Goal: Information Seeking & Learning: Learn about a topic

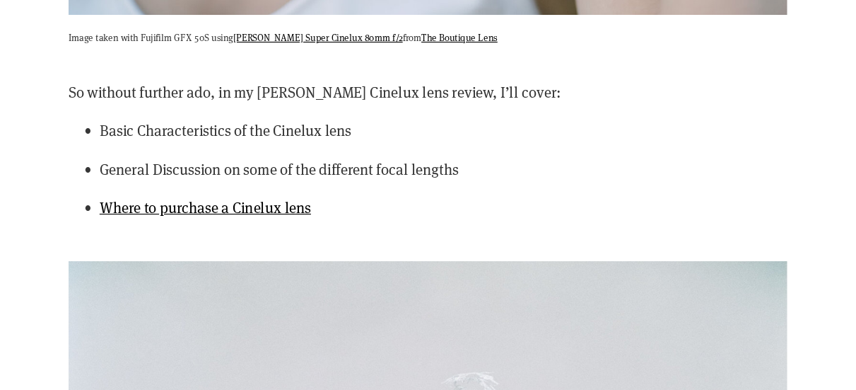
scroll to position [3647, 0]
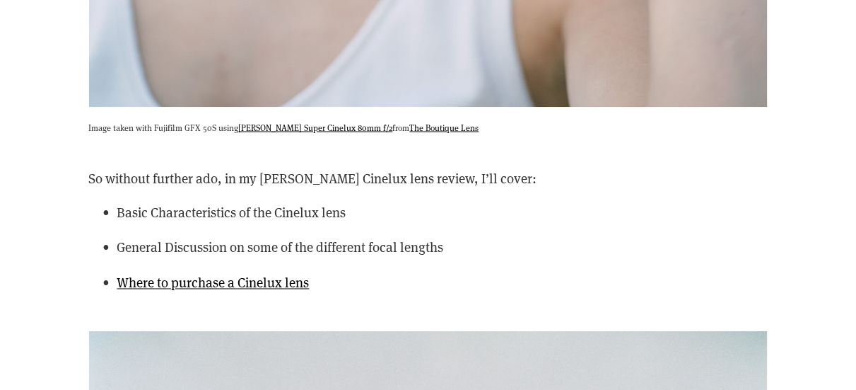
drag, startPoint x: 139, startPoint y: 0, endPoint x: 670, endPoint y: 201, distance: 567.2
click at [284, 129] on p "Basic Characteristics of the Cinelux lens" at bounding box center [442, 212] width 651 height 21
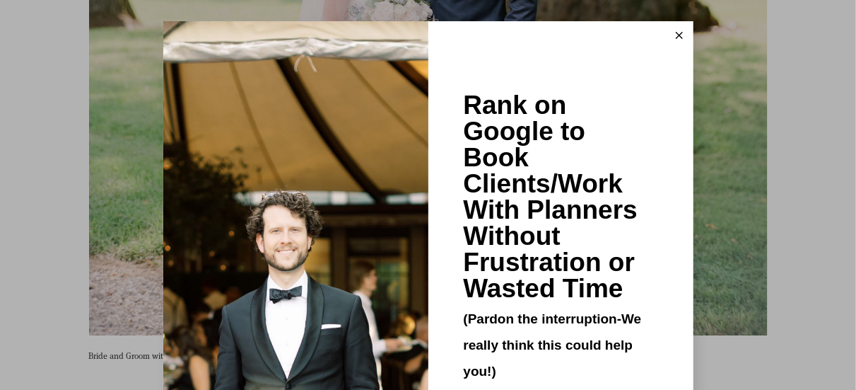
scroll to position [6458, 0]
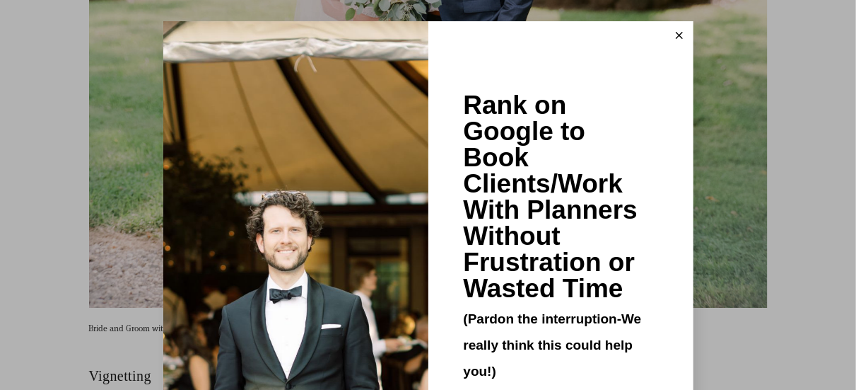
click at [284, 38] on icon at bounding box center [679, 35] width 7 height 7
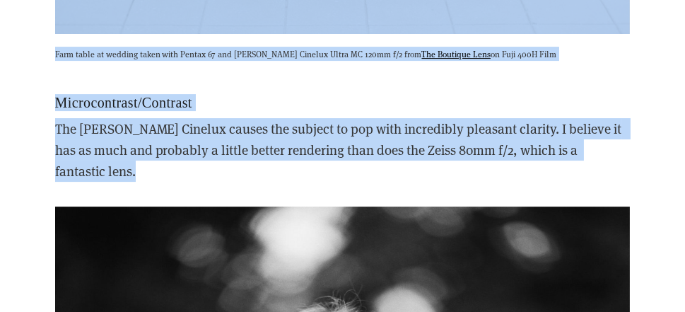
scroll to position [9541, 0]
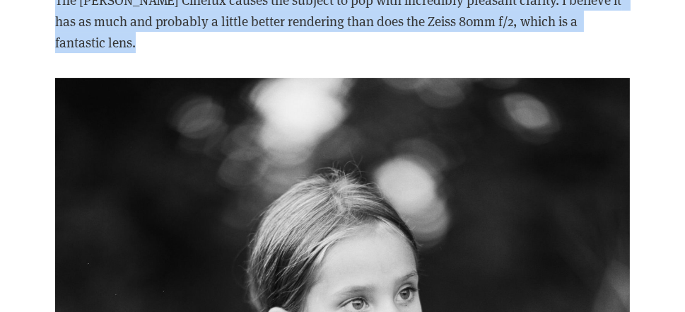
drag, startPoint x: 10, startPoint y: 2, endPoint x: 694, endPoint y: 153, distance: 700.3
click at [284, 129] on html "About Us Podcast Contact Press & Reviews Galleries Blog For Photographers Learn" at bounding box center [342, 180] width 685 height 19442
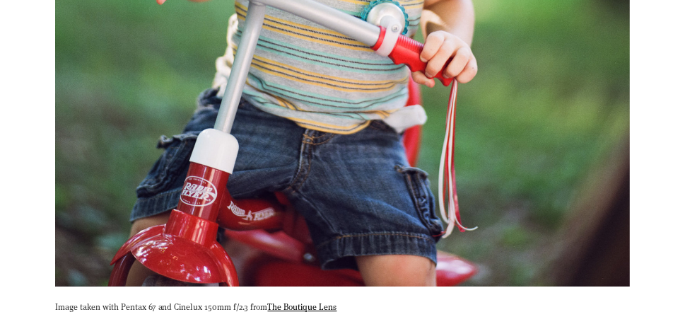
scroll to position [8381, 0]
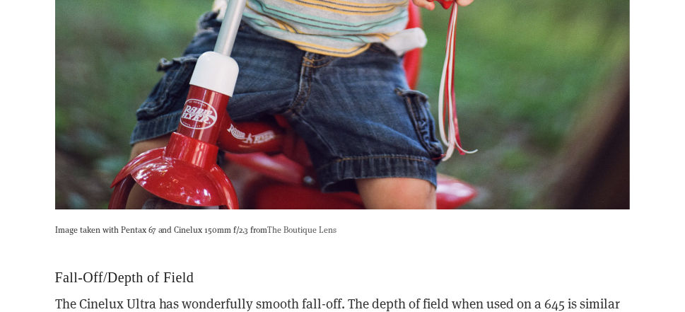
click at [284, 129] on link "The Boutique Lens" at bounding box center [302, 228] width 69 height 11
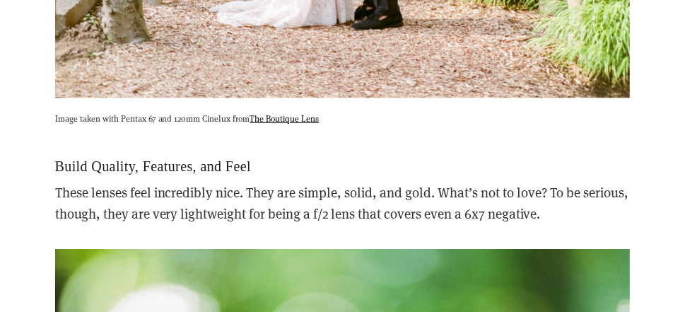
scroll to position [11977, 0]
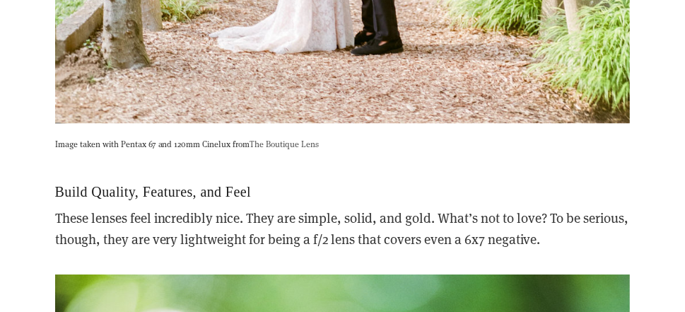
click at [288, 138] on link "The Boutique Lens" at bounding box center [284, 143] width 69 height 11
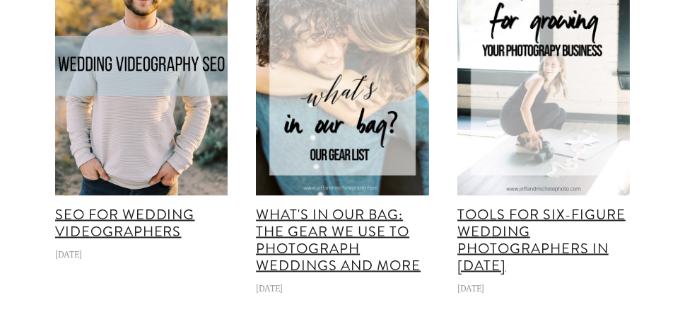
scroll to position [14954, 0]
